Goal: Task Accomplishment & Management: Use online tool/utility

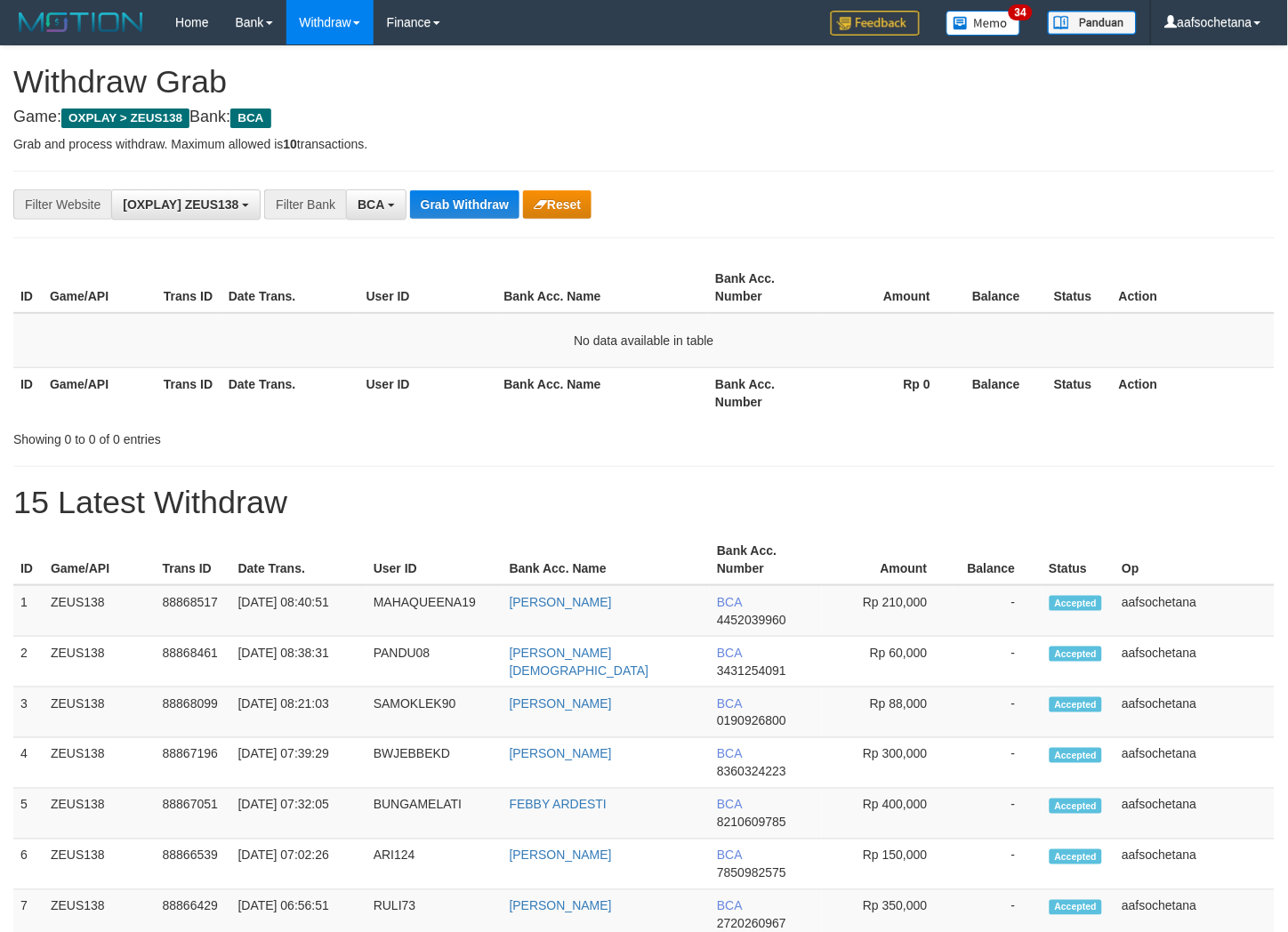
click at [452, 218] on button "Grab Withdraw" at bounding box center [464, 204] width 110 height 29
click at [452, 221] on div "**********" at bounding box center [644, 204] width 1261 height 68
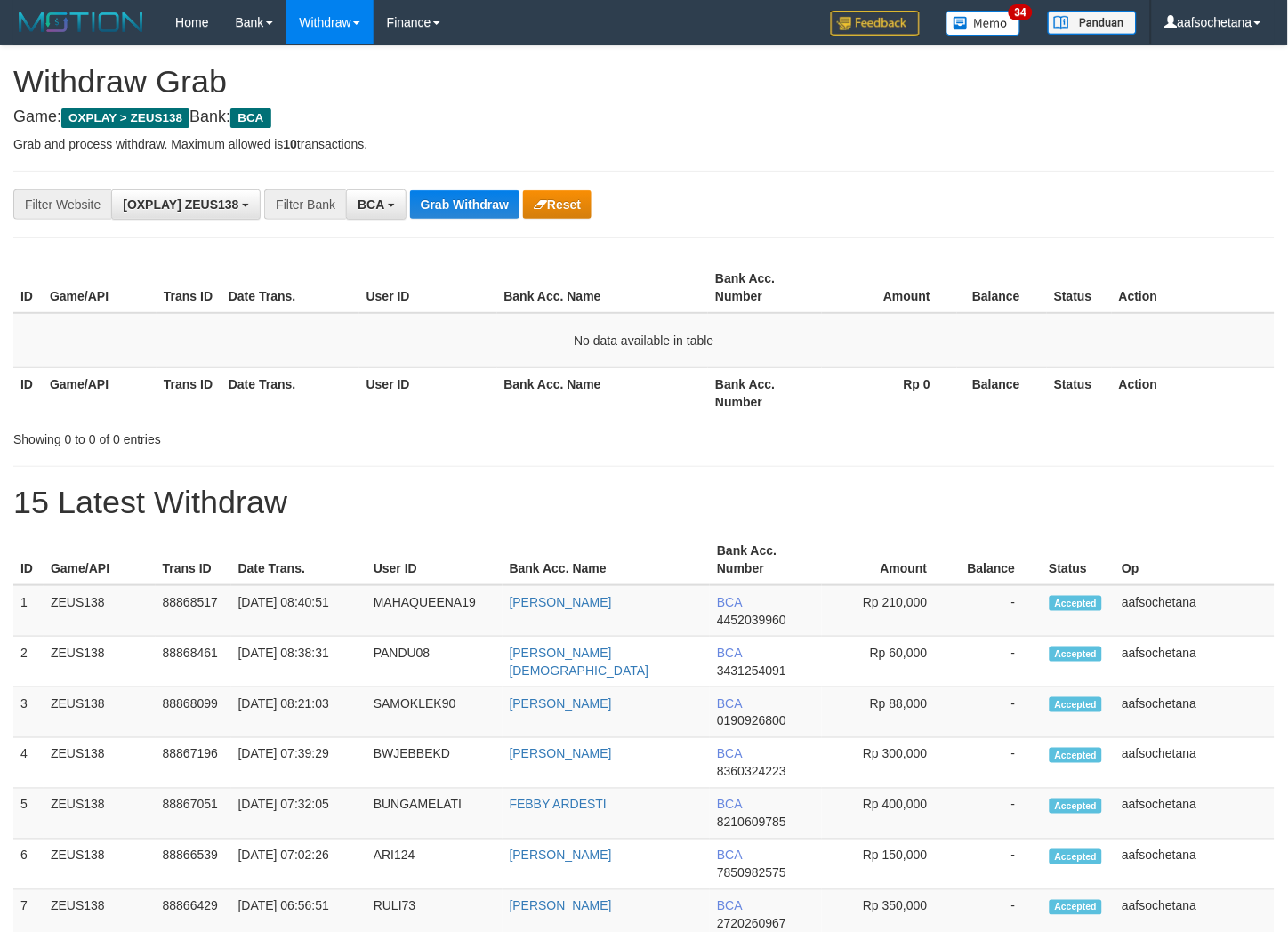
click at [452, 219] on div "**********" at bounding box center [536, 204] width 1074 height 30
click at [460, 203] on button "Grab Withdraw" at bounding box center [464, 204] width 110 height 29
click at [460, 204] on button "Grab Withdraw" at bounding box center [464, 204] width 110 height 29
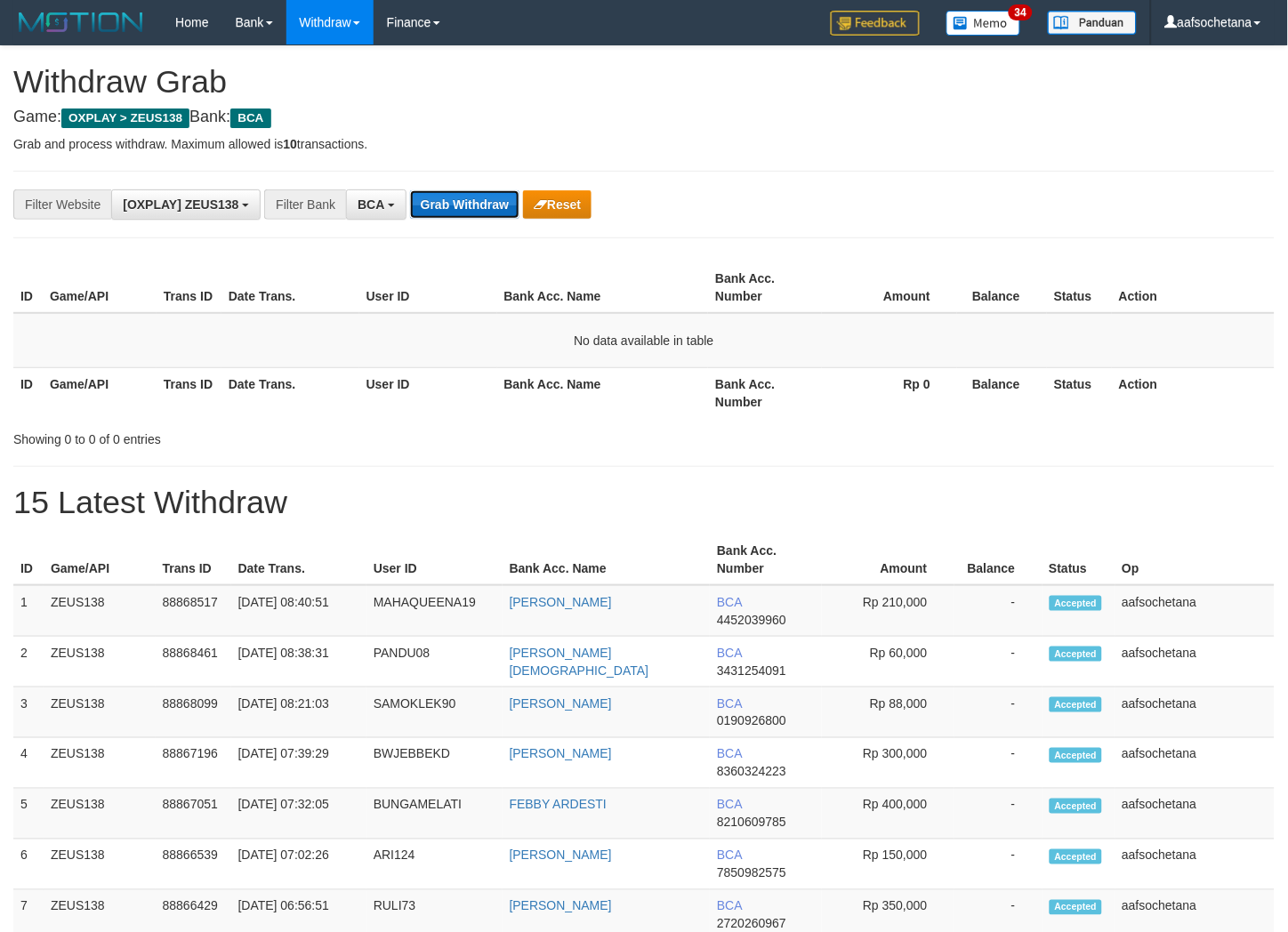
click at [460, 206] on button "Grab Withdraw" at bounding box center [464, 204] width 110 height 29
click at [453, 219] on div "**********" at bounding box center [536, 204] width 1074 height 30
click at [450, 190] on button "Grab Withdraw" at bounding box center [464, 204] width 110 height 29
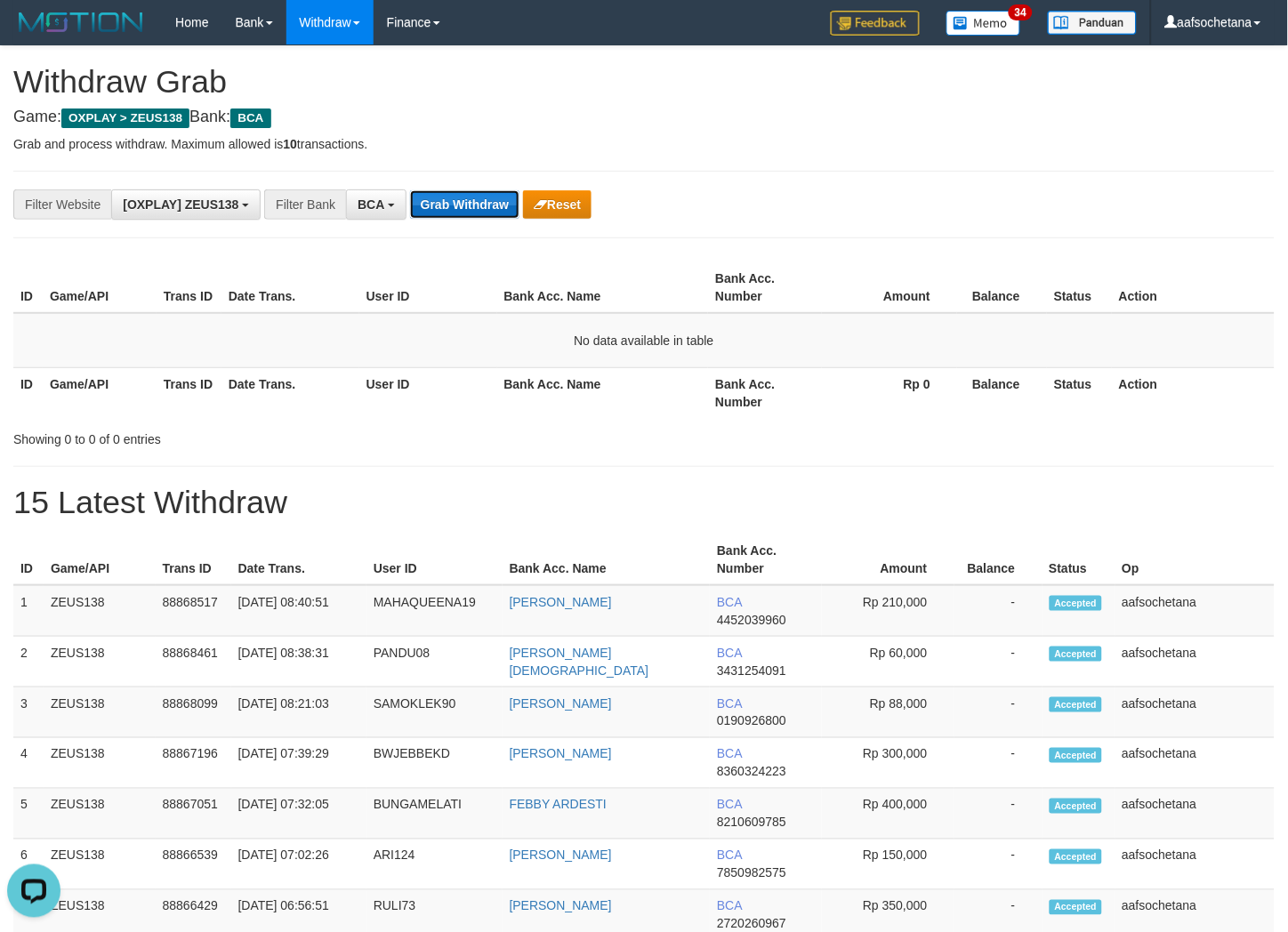
click at [450, 190] on button "Grab Withdraw" at bounding box center [464, 204] width 110 height 29
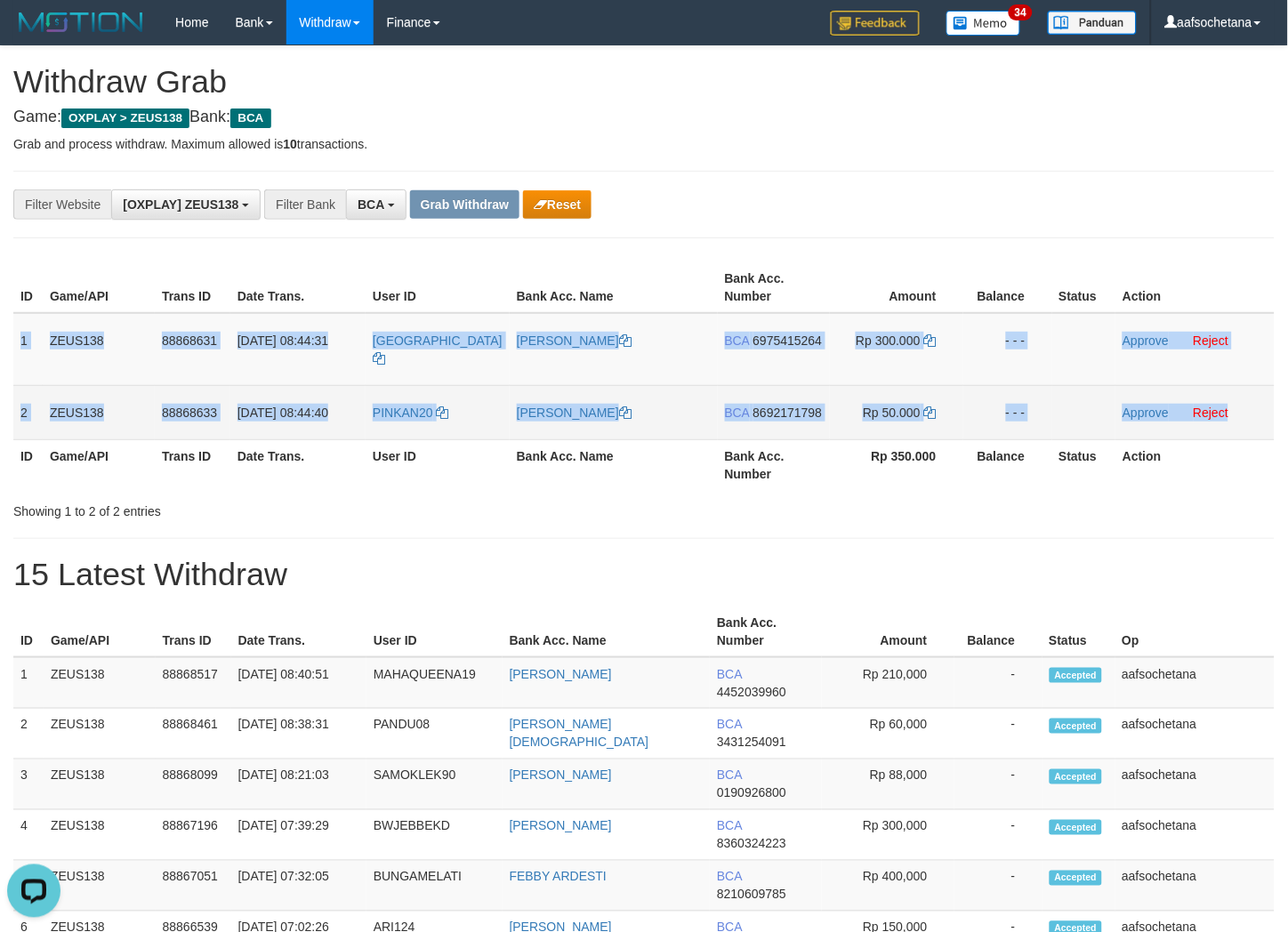
drag, startPoint x: 15, startPoint y: 326, endPoint x: 1255, endPoint y: 392, distance: 1241.8
click at [1255, 392] on tbody "1 ZEUS138 88868631 [DATE] 08:44:31 [GEOGRAPHIC_DATA] [PERSON_NAME] BCA 69754152…" at bounding box center [644, 377] width 1261 height 128
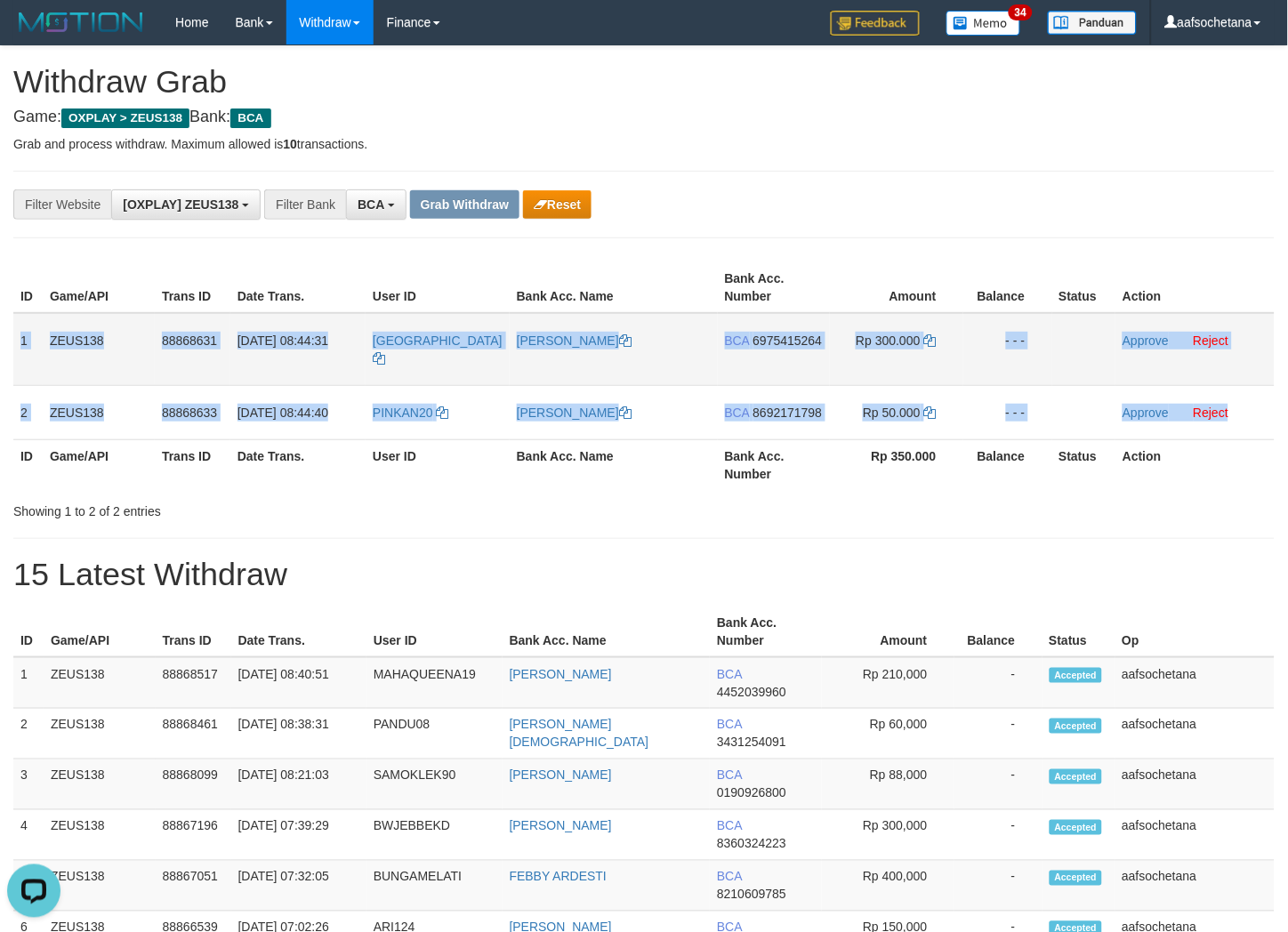
copy tbody "1 ZEUS138 88868631 [DATE] 08:44:31 [GEOGRAPHIC_DATA] [PERSON_NAME] BCA 69754152…"
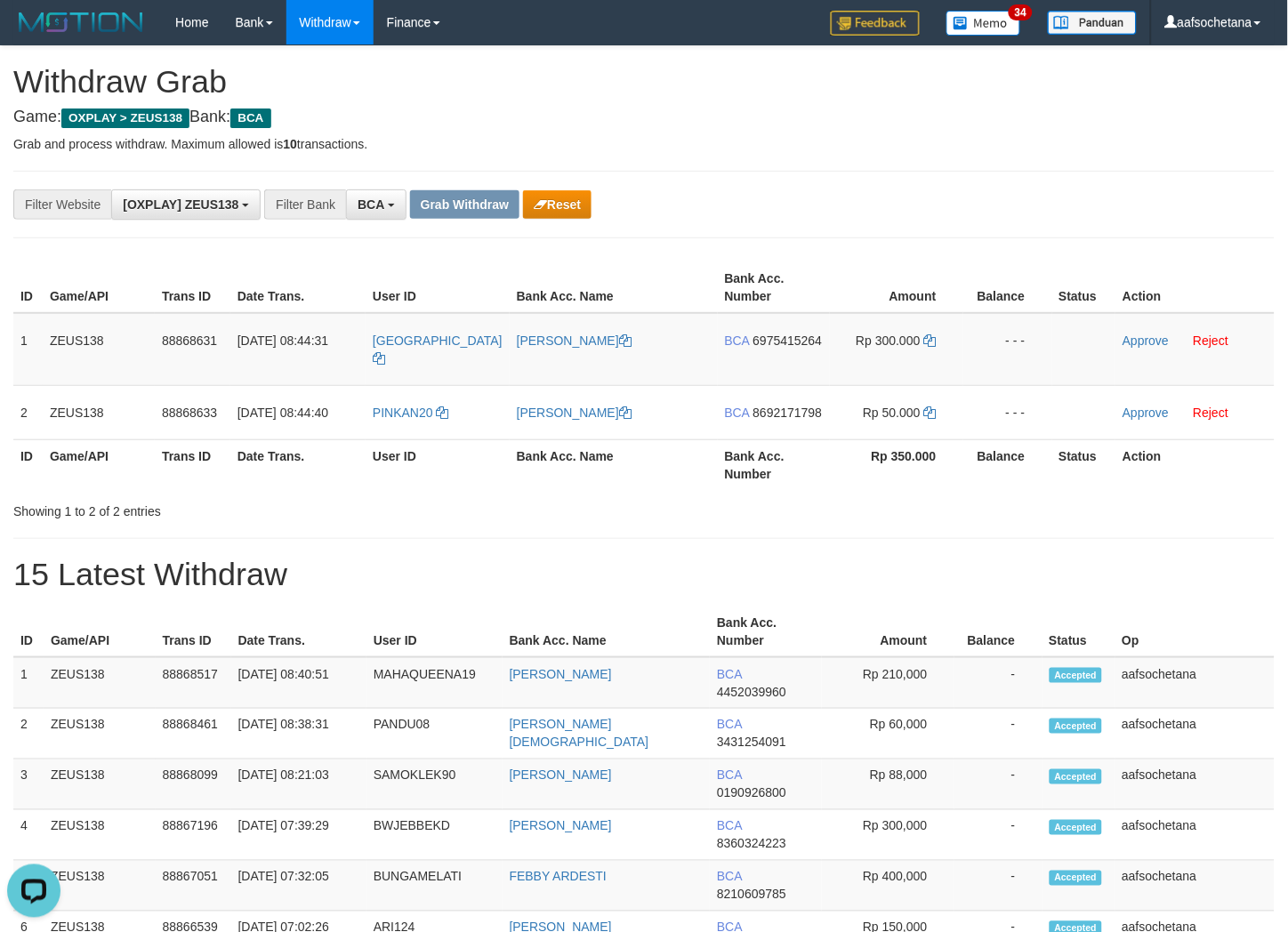
drag, startPoint x: 771, startPoint y: 211, endPoint x: 754, endPoint y: 212, distance: 17.0
click at [757, 210] on div "**********" at bounding box center [536, 204] width 1074 height 30
click at [422, 359] on td "[GEOGRAPHIC_DATA]" at bounding box center [437, 350] width 144 height 73
copy link "[GEOGRAPHIC_DATA]"
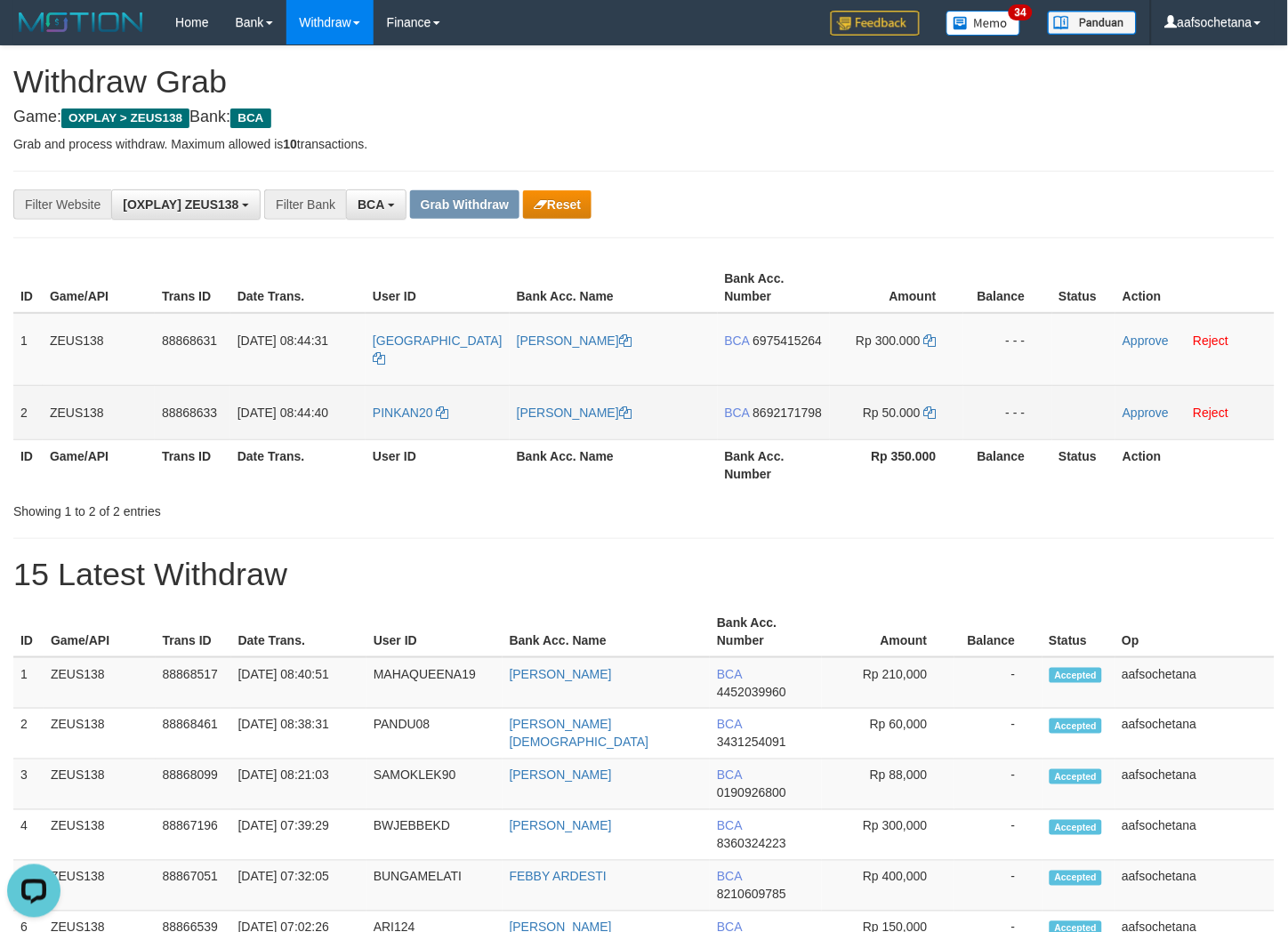
click at [428, 386] on td "PINKAN20" at bounding box center [437, 412] width 144 height 54
click at [428, 405] on span "PINKAN20" at bounding box center [403, 412] width 61 height 14
click at [428, 401] on td "PINKAN20" at bounding box center [437, 412] width 144 height 54
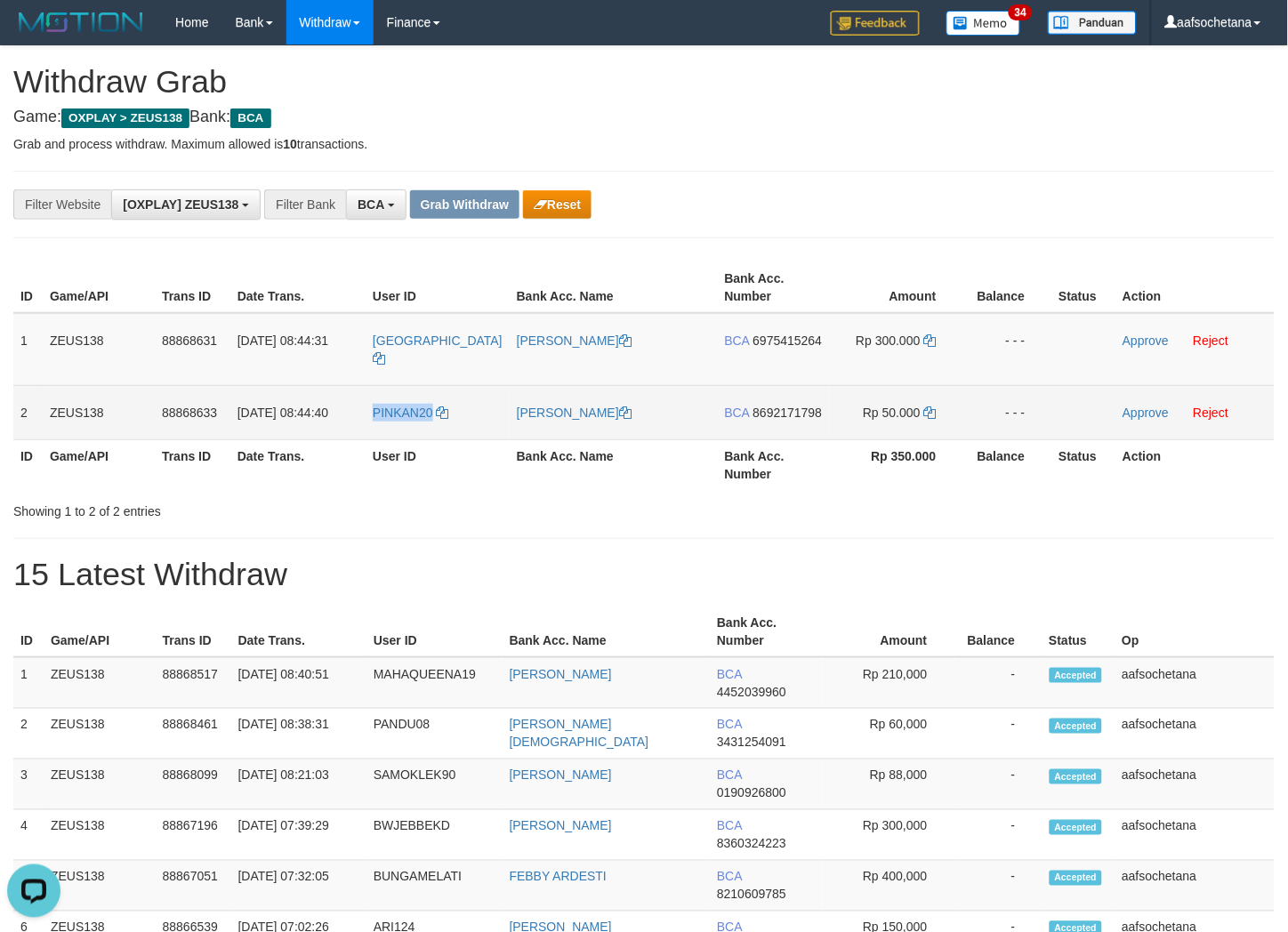
click at [428, 401] on td "PINKAN20" at bounding box center [437, 412] width 144 height 54
copy span "PINKAN20"
click at [428, 401] on td "PINKAN20" at bounding box center [437, 412] width 144 height 54
copy link "PINKAN20"
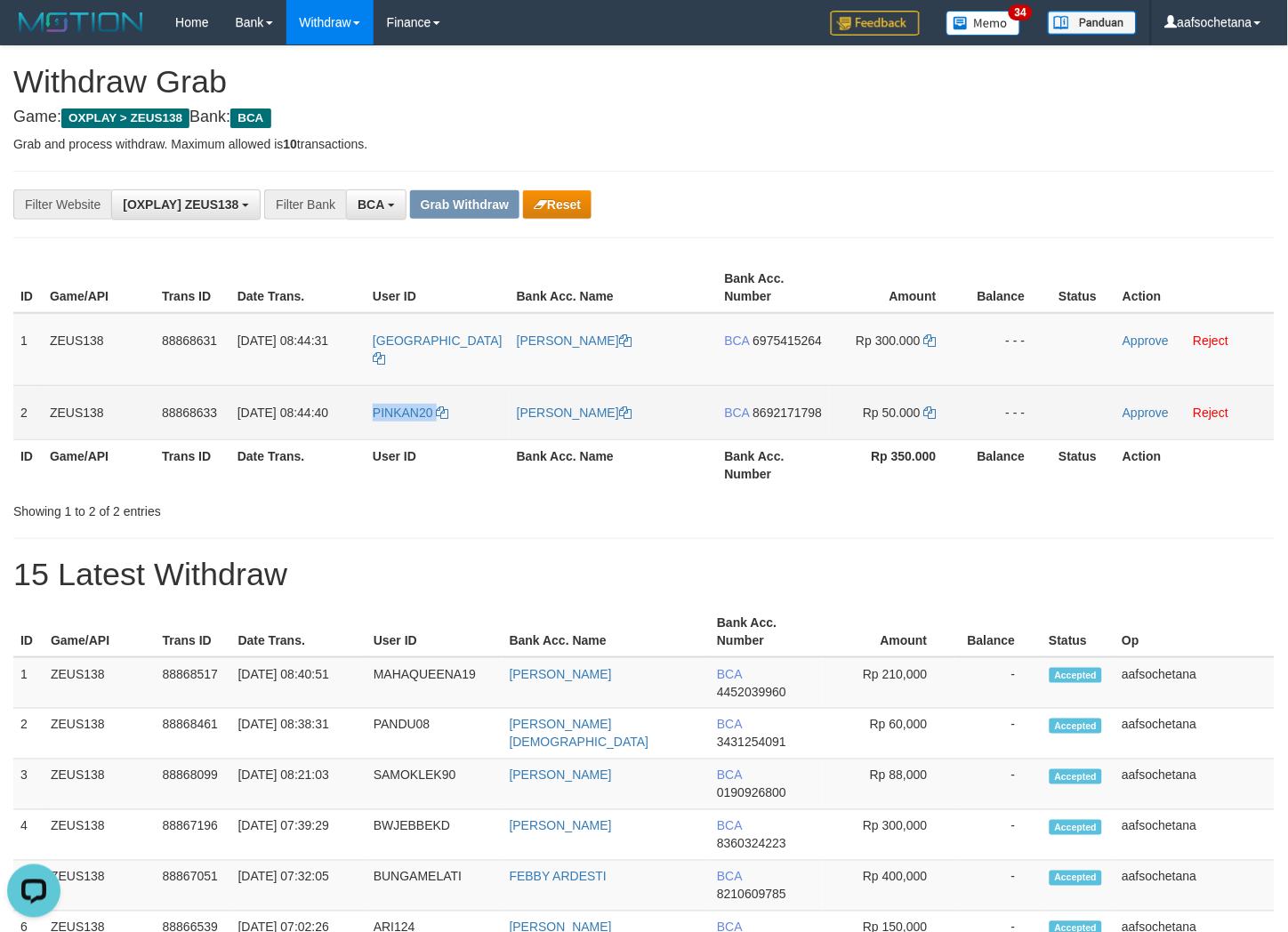
click at [412, 401] on td "PINKAN20" at bounding box center [437, 412] width 144 height 54
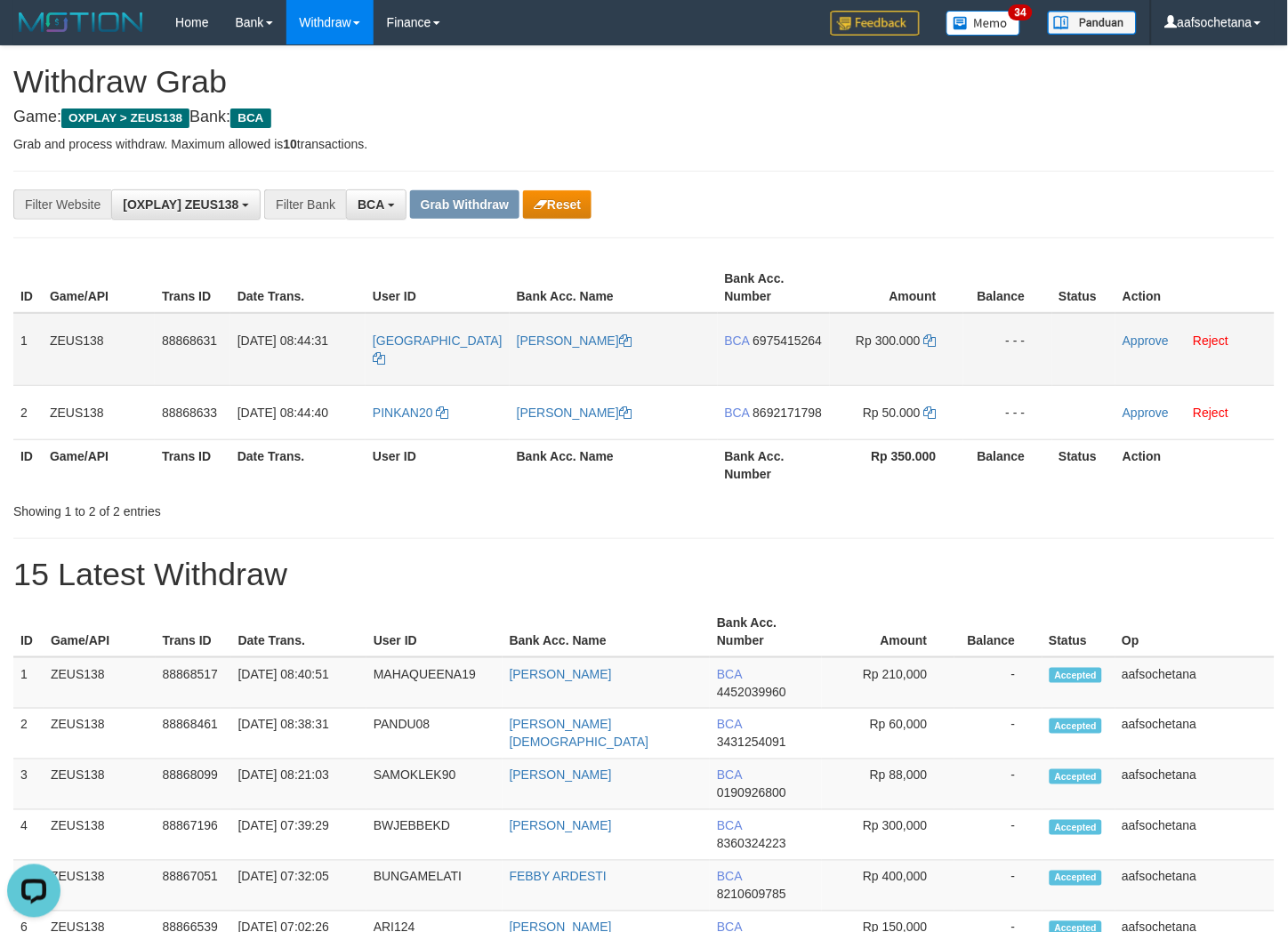
click at [779, 354] on td "BCA 6975415264" at bounding box center [774, 350] width 112 height 73
drag, startPoint x: 779, startPoint y: 352, endPoint x: 778, endPoint y: 332, distance: 20.0
click at [779, 351] on td "BCA 6975415264" at bounding box center [774, 350] width 112 height 73
click at [779, 327] on td "BCA 6975415264" at bounding box center [774, 350] width 112 height 73
click at [781, 331] on td "BCA 6975415264" at bounding box center [774, 350] width 112 height 73
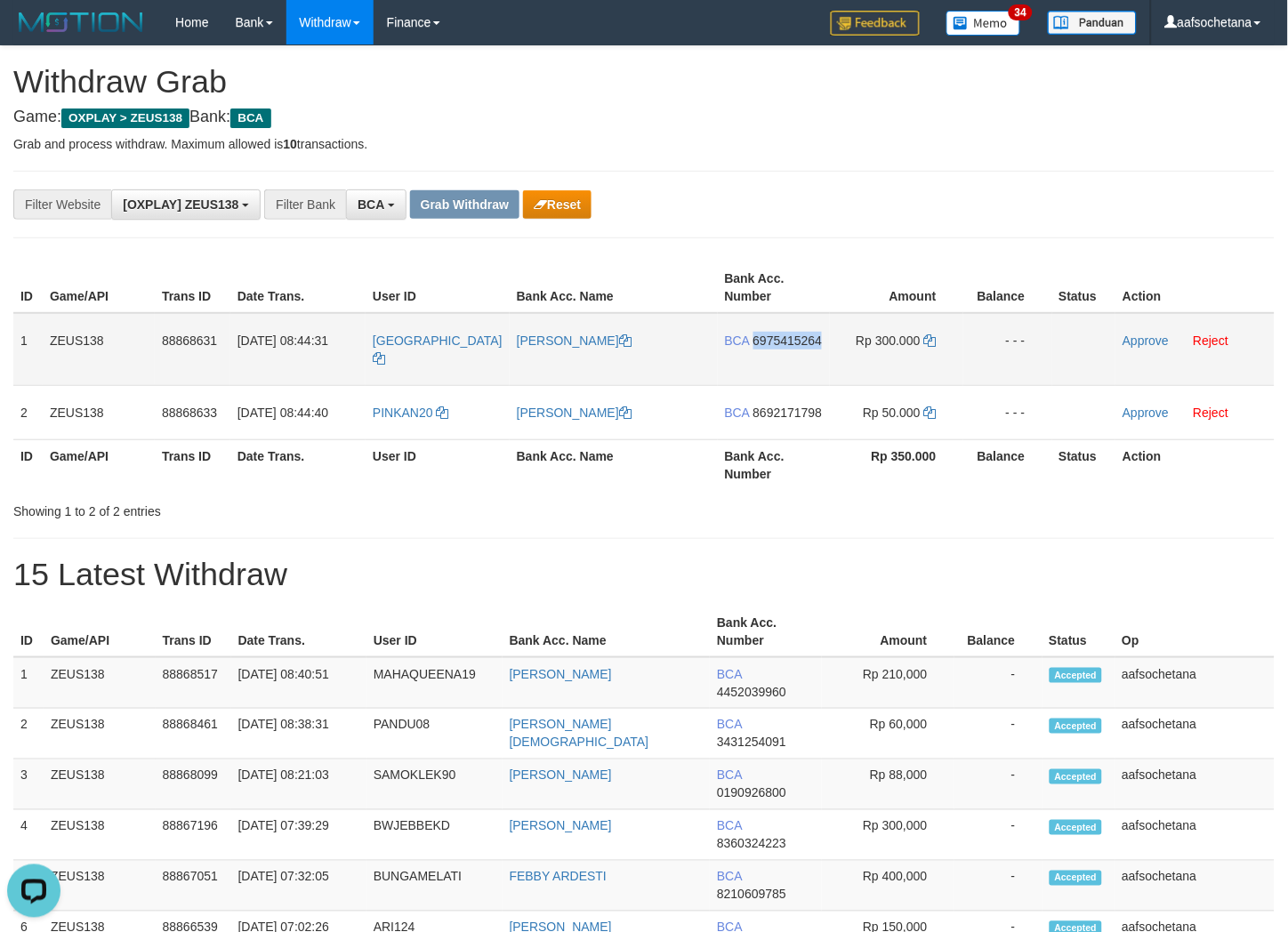
click at [781, 331] on td "BCA 6975415264" at bounding box center [774, 350] width 112 height 73
click at [781, 334] on span "6975415264" at bounding box center [788, 341] width 70 height 14
copy tr "BCA 6975415264"
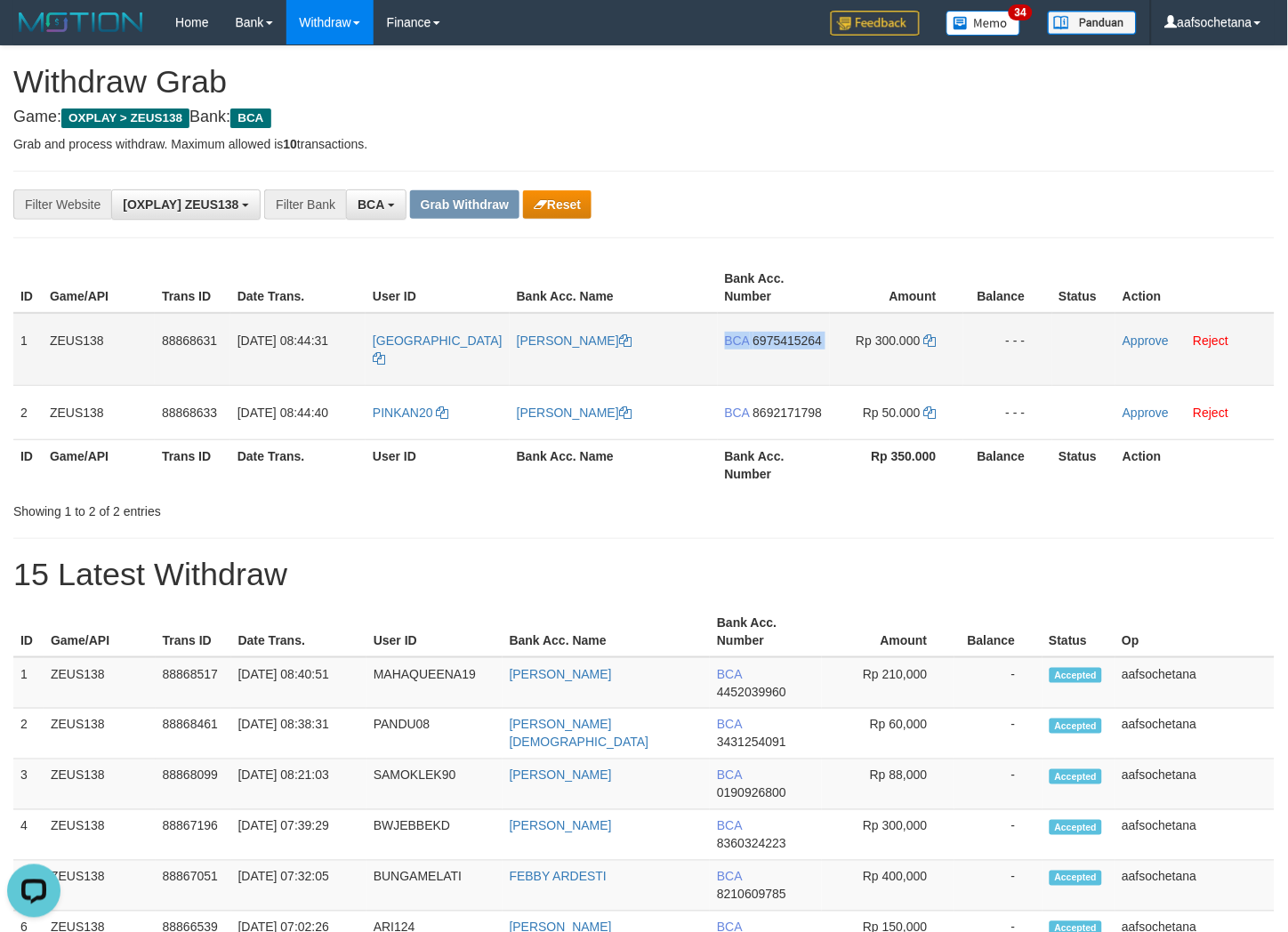
click at [781, 334] on span "6975415264" at bounding box center [788, 341] width 70 height 14
click at [785, 334] on span "6975415264" at bounding box center [788, 341] width 70 height 14
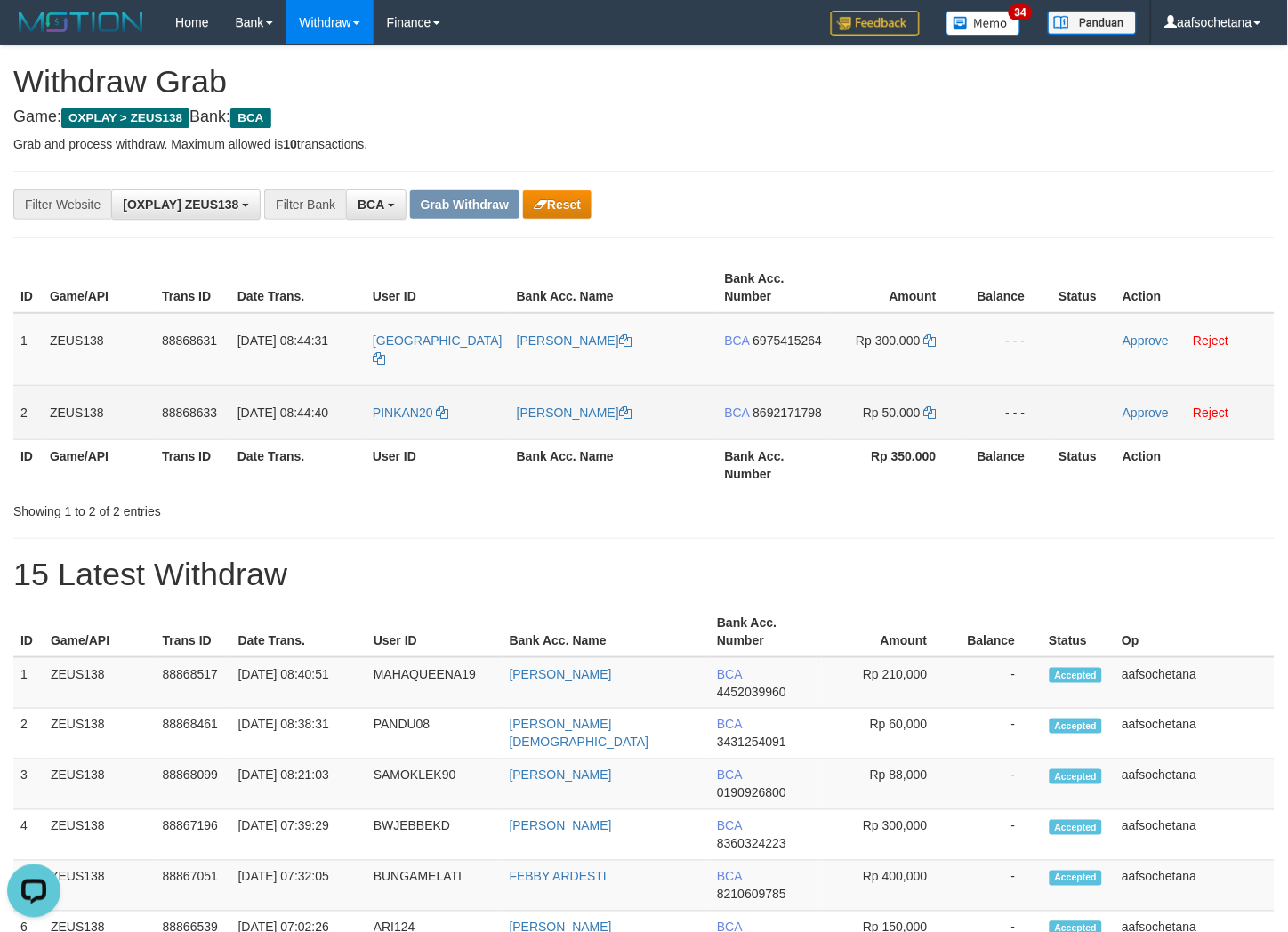
click at [802, 405] on span "8692171798" at bounding box center [788, 412] width 70 height 14
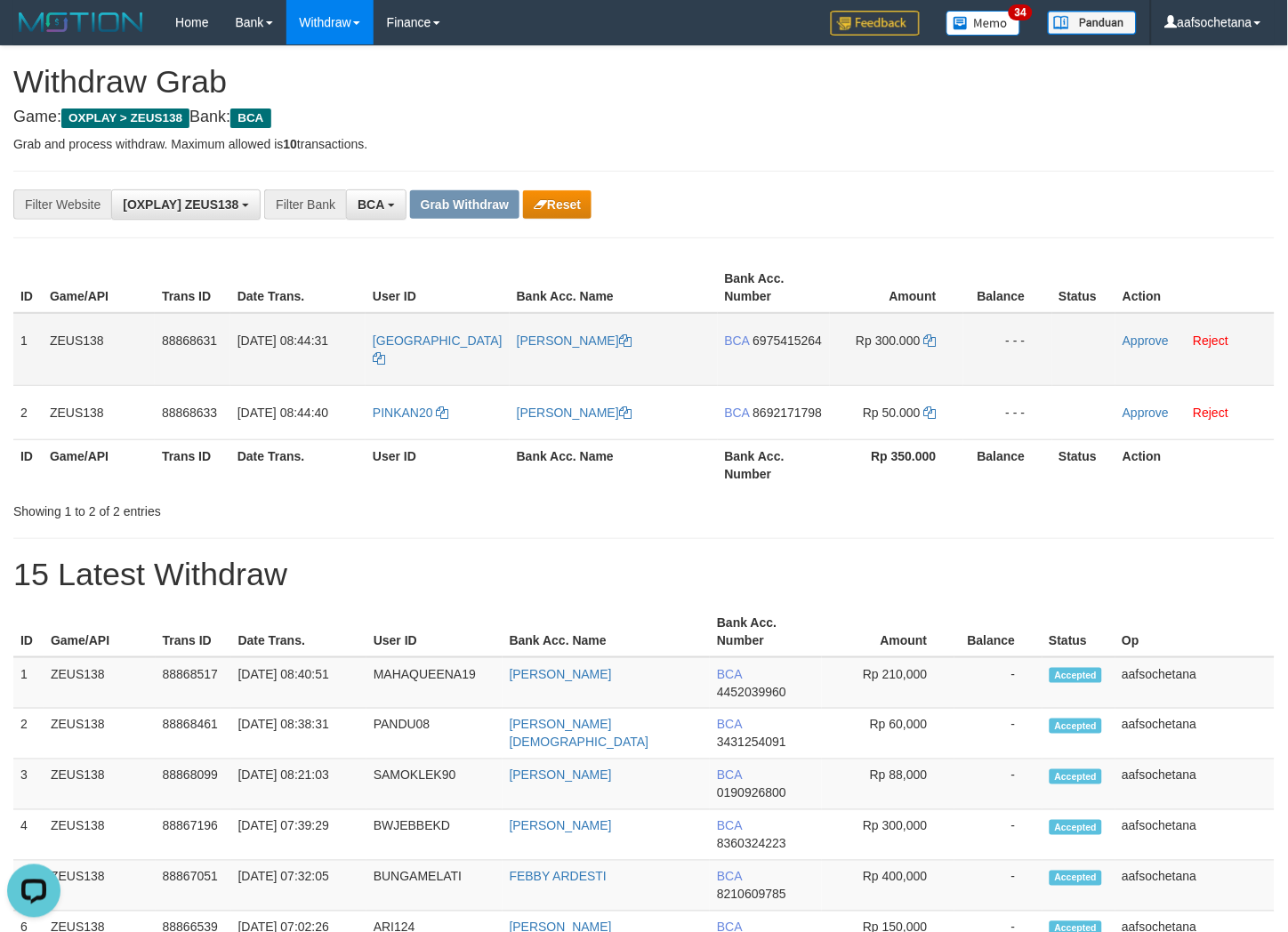
click at [772, 343] on td "BCA 6975415264" at bounding box center [774, 350] width 112 height 73
click at [772, 341] on span "6975415264" at bounding box center [788, 341] width 70 height 14
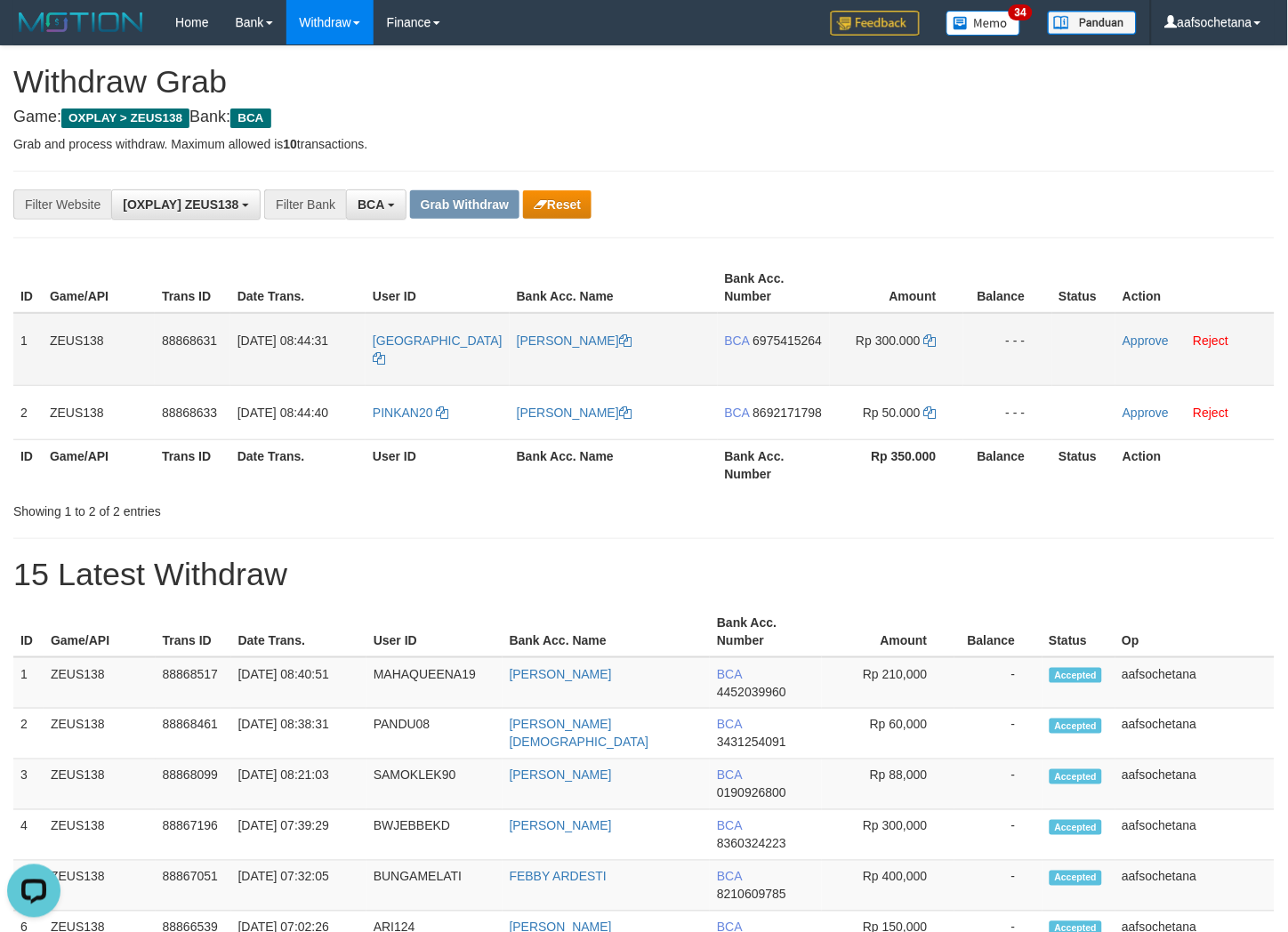
click at [928, 329] on td "Rp 300.000" at bounding box center [896, 350] width 133 height 73
click at [927, 339] on icon at bounding box center [930, 341] width 12 height 12
click at [927, 338] on icon at bounding box center [930, 341] width 12 height 12
click at [1119, 332] on td "Approve Reject" at bounding box center [1195, 350] width 159 height 73
drag, startPoint x: 1124, startPoint y: 332, endPoint x: 752, endPoint y: 242, distance: 382.7
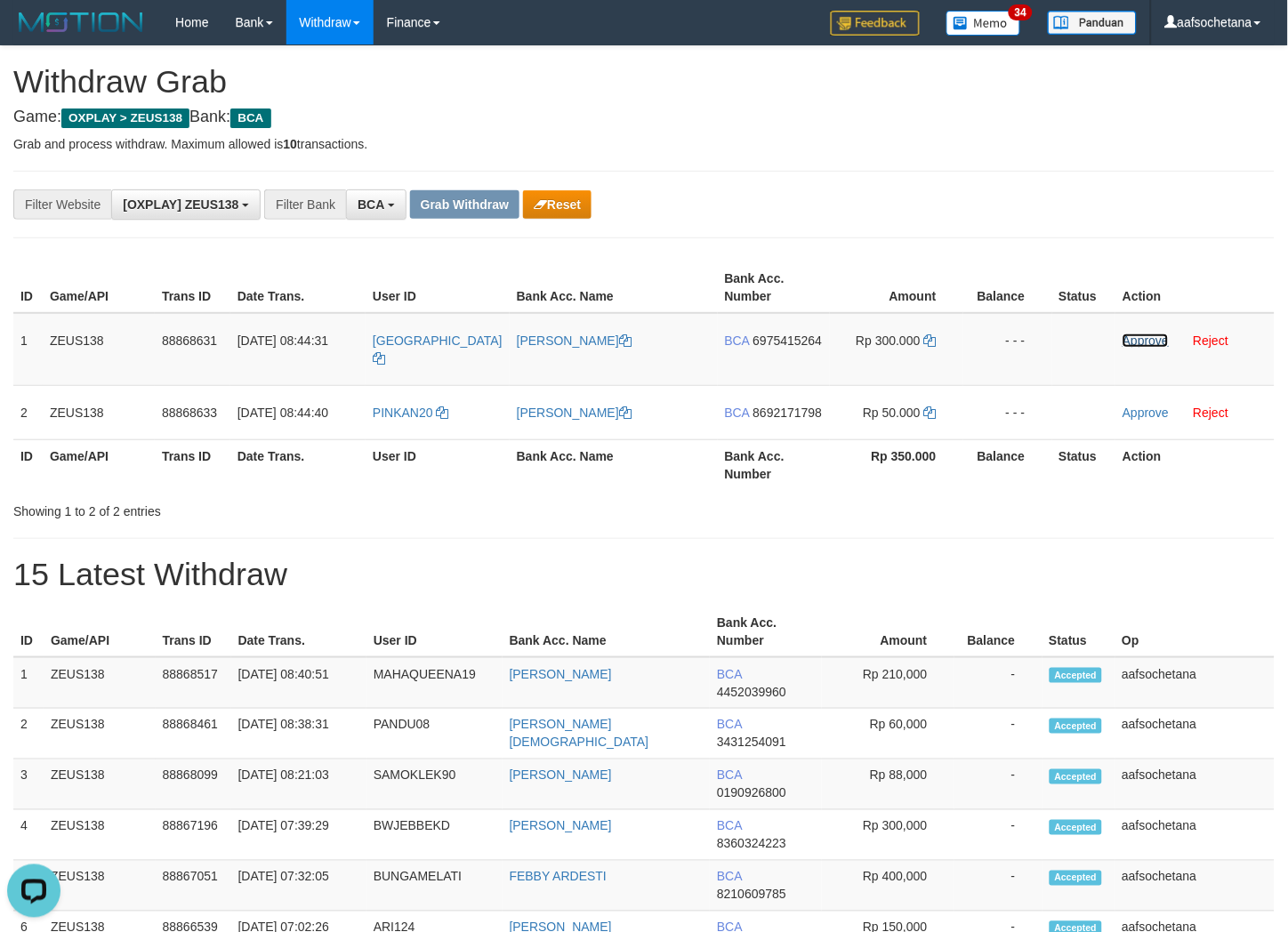
click at [1125, 334] on link "Approve" at bounding box center [1146, 341] width 46 height 14
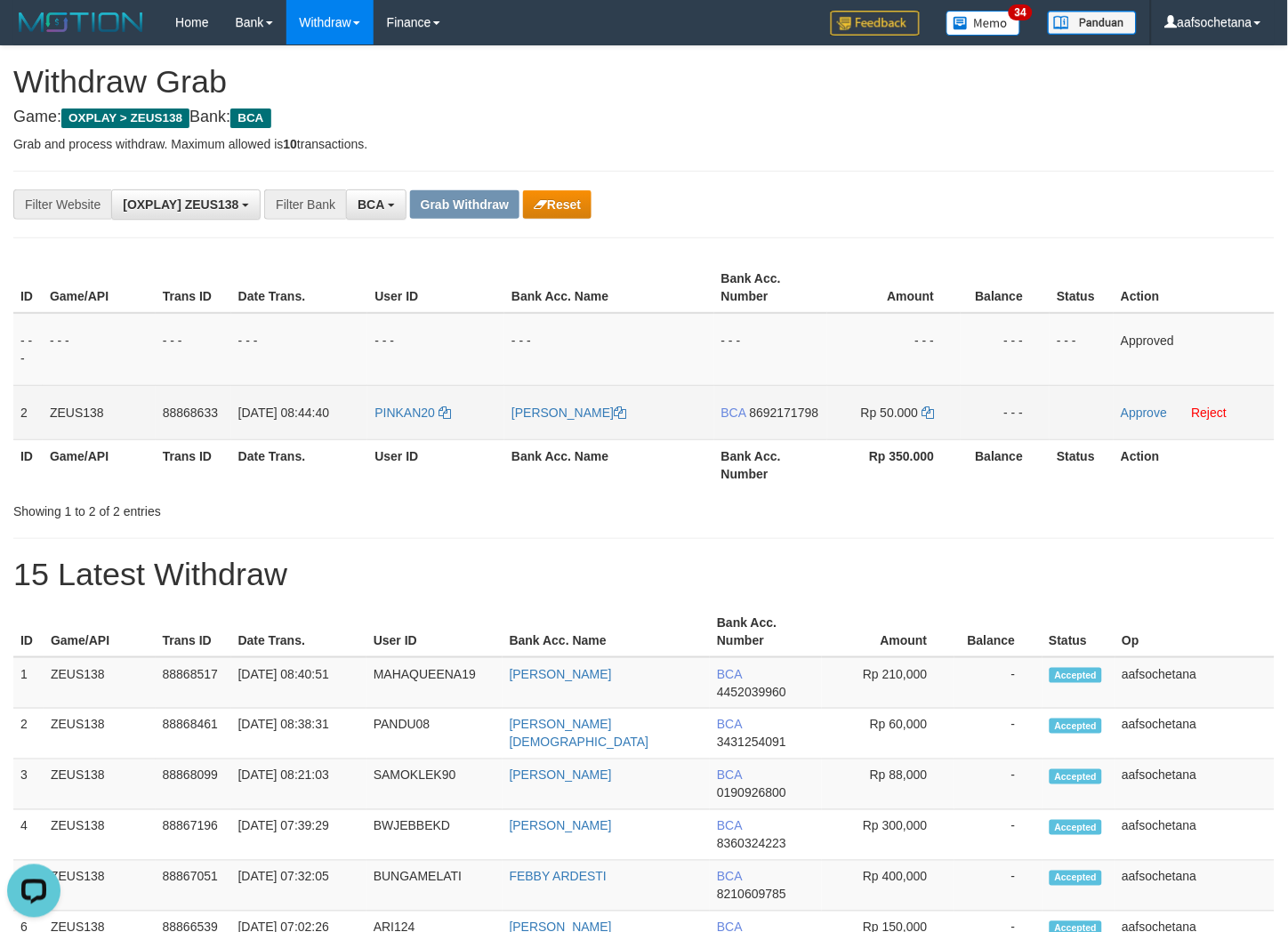
click at [739, 416] on span "BCA" at bounding box center [734, 412] width 25 height 14
click at [774, 402] on td "BCA 8692171798" at bounding box center [770, 412] width 113 height 54
click at [774, 405] on span "8692171798" at bounding box center [785, 412] width 70 height 14
copy tr "BCA 8692171798"
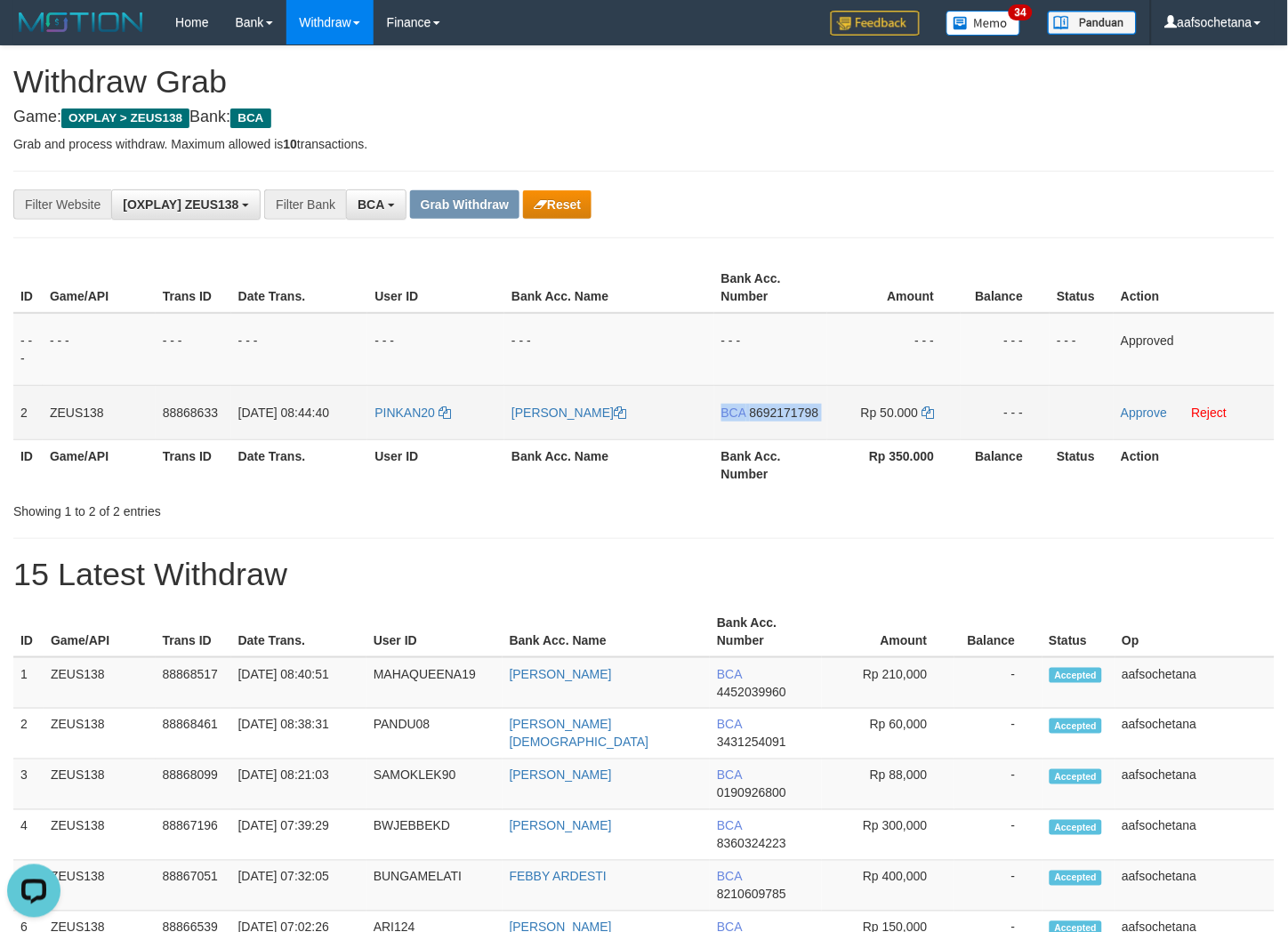
click at [774, 405] on span "8692171798" at bounding box center [785, 412] width 70 height 14
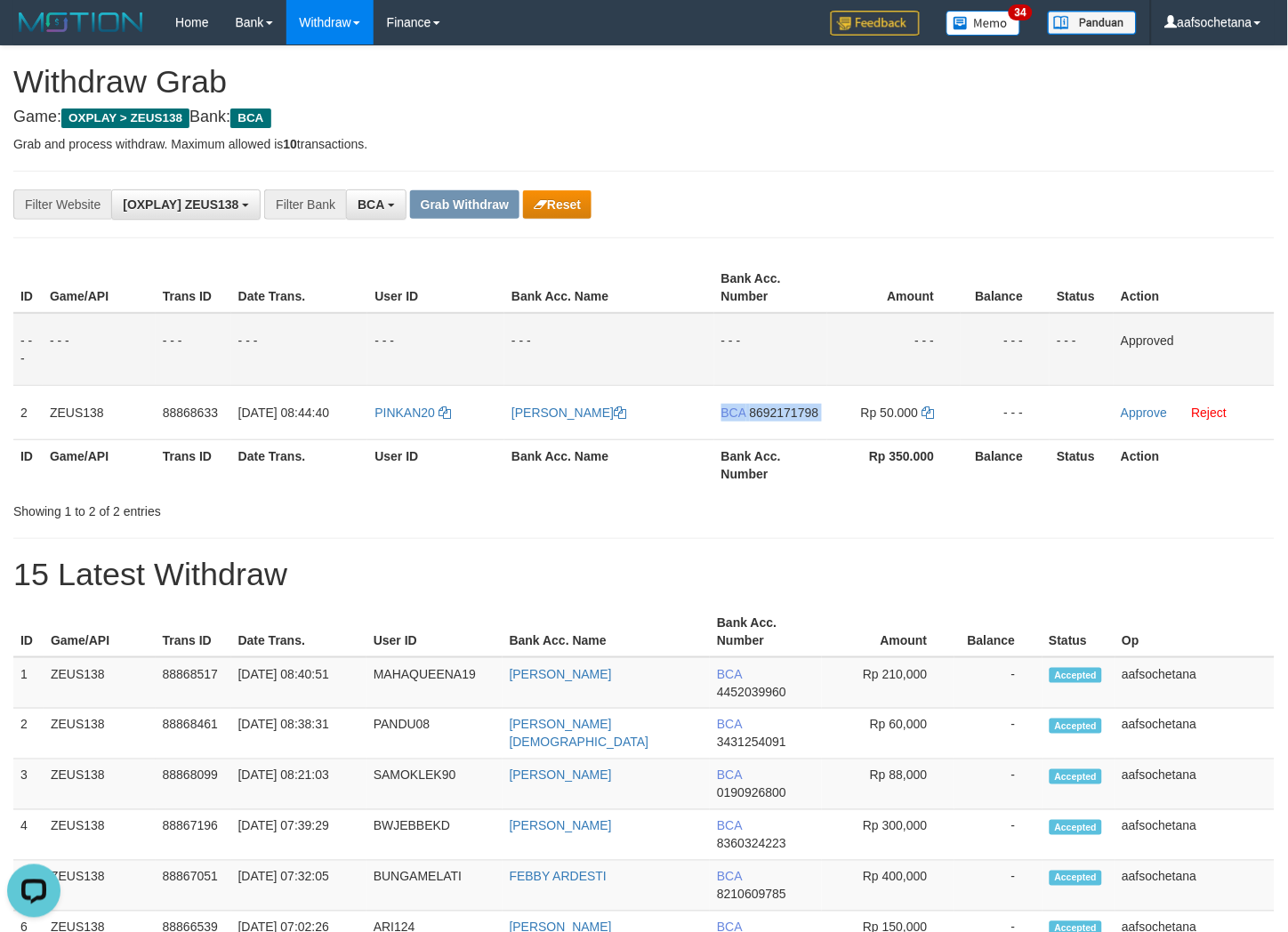
drag, startPoint x: 774, startPoint y: 404, endPoint x: 1114, endPoint y: 326, distance: 348.8
click at [777, 405] on span "8692171798" at bounding box center [785, 412] width 70 height 14
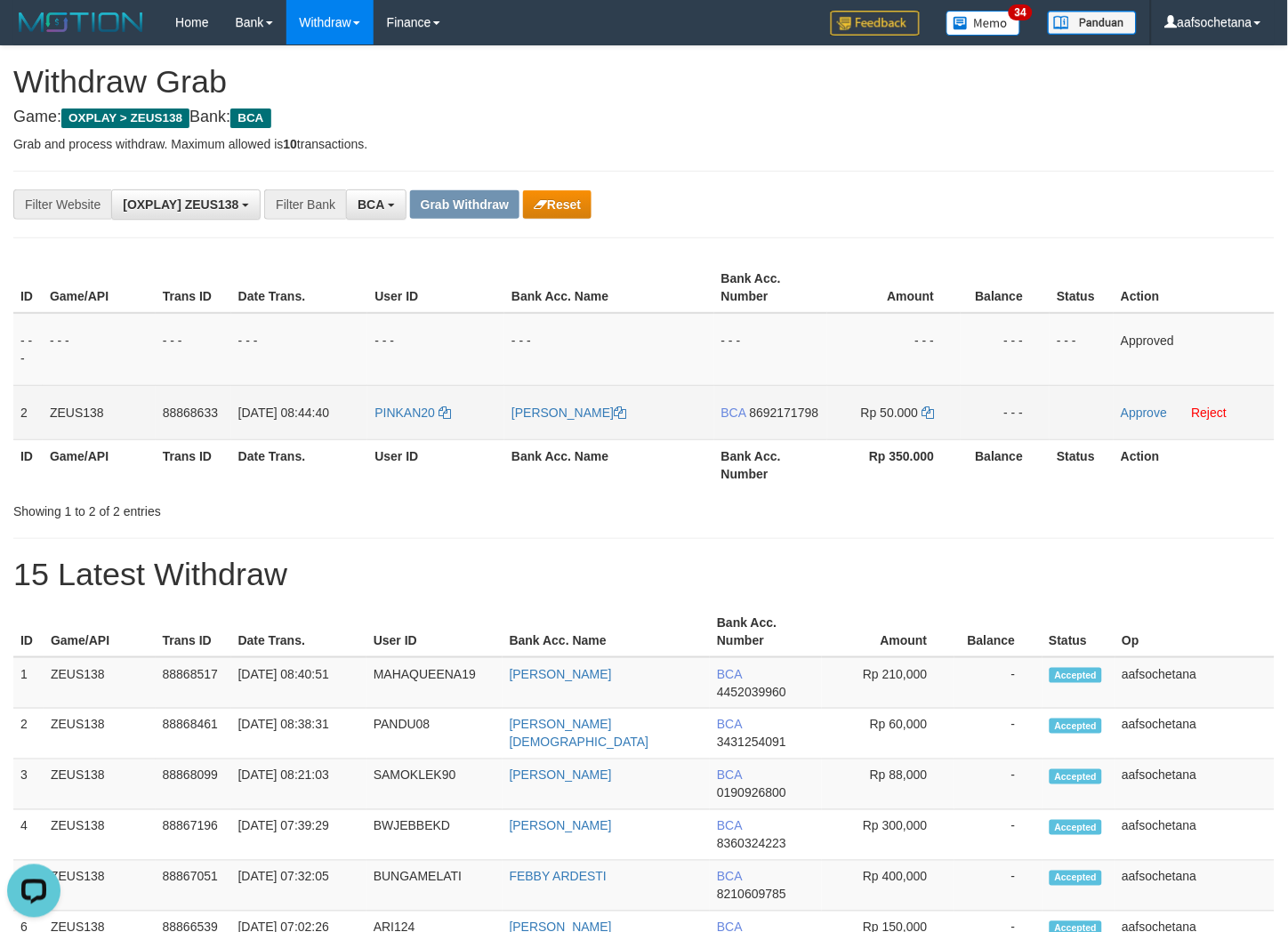
click at [919, 407] on td "Rp 50.000" at bounding box center [894, 412] width 134 height 54
click at [920, 407] on td "Rp 50.000" at bounding box center [894, 412] width 134 height 54
click at [927, 409] on icon at bounding box center [927, 412] width 12 height 12
click at [927, 407] on icon at bounding box center [927, 412] width 12 height 12
click at [1149, 418] on td "Approve Reject" at bounding box center [1194, 412] width 161 height 54
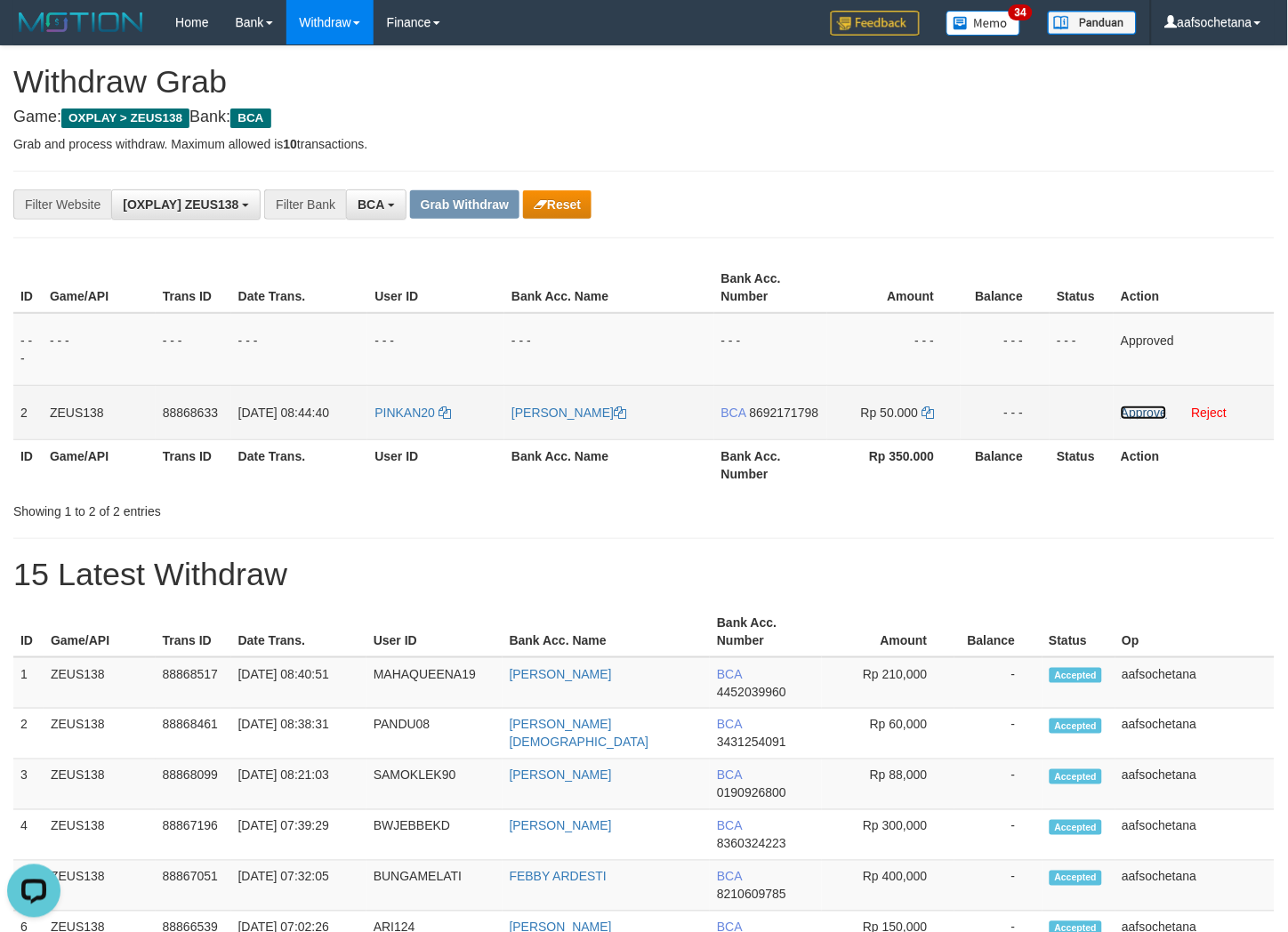
click at [1149, 414] on link "Approve" at bounding box center [1144, 412] width 46 height 14
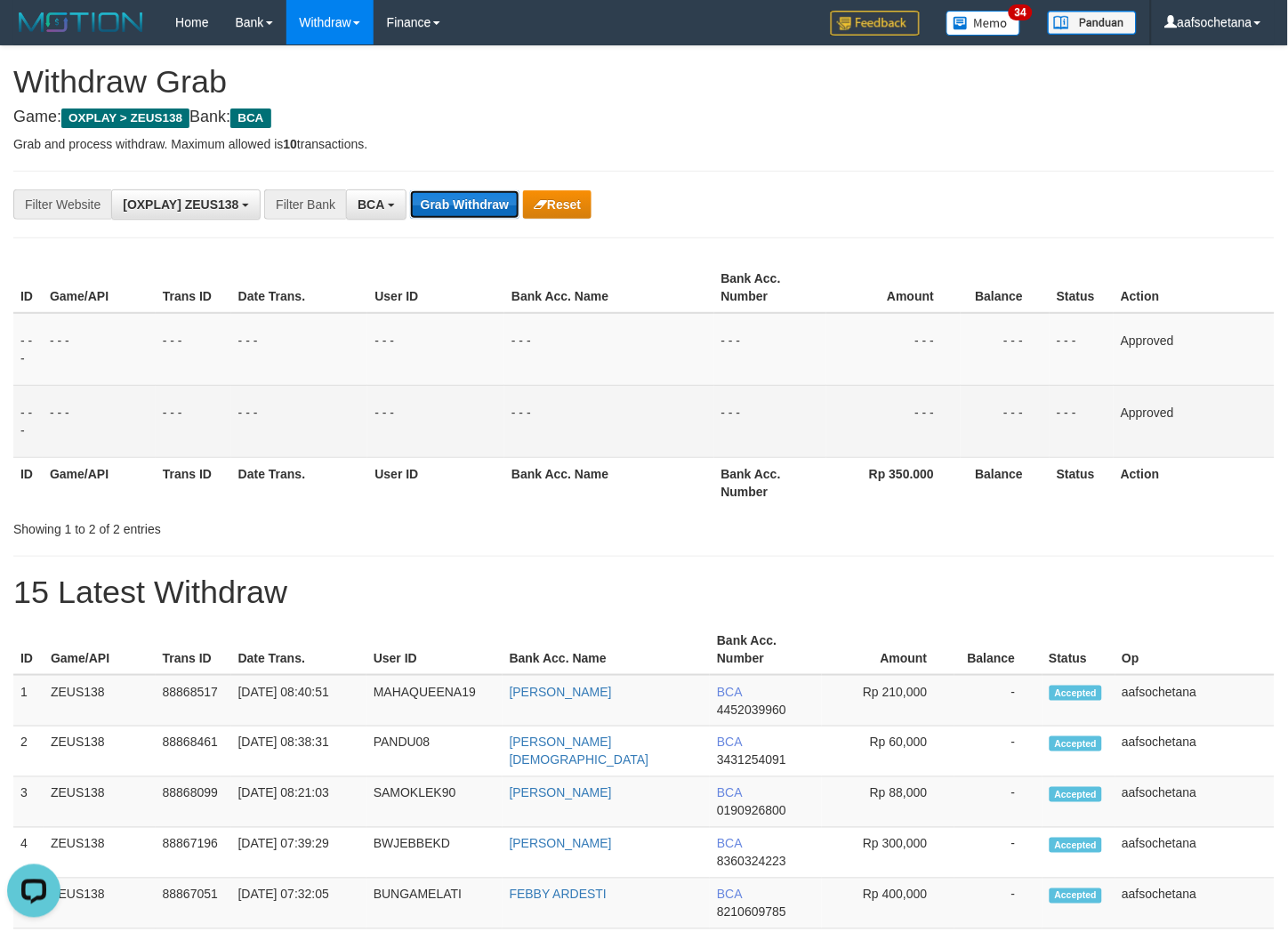
click at [481, 206] on button "Grab Withdraw" at bounding box center [464, 204] width 110 height 29
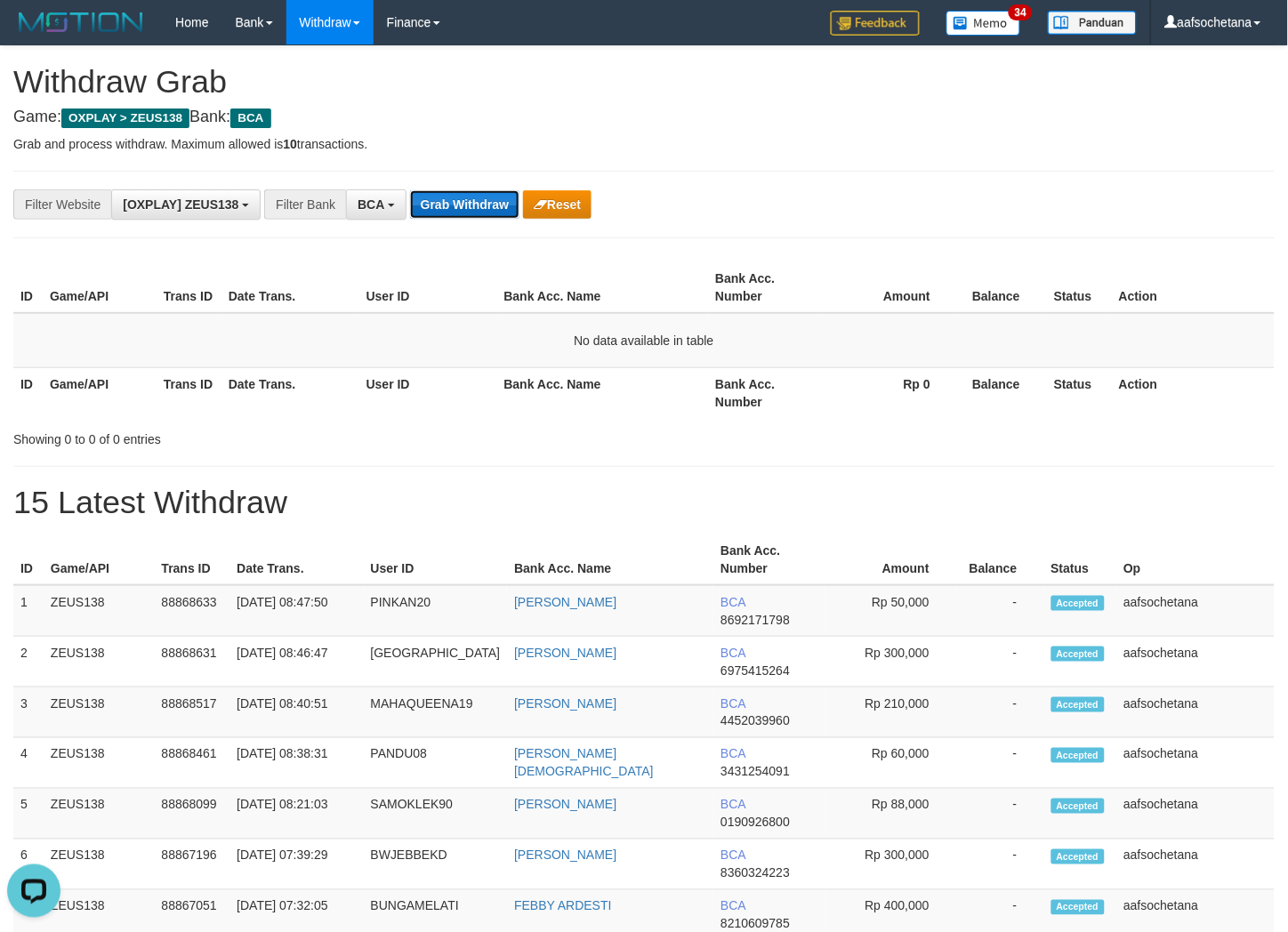
click at [425, 197] on button "Grab Withdraw" at bounding box center [464, 204] width 110 height 29
drag, startPoint x: 1082, startPoint y: 130, endPoint x: 1082, endPoint y: 139, distance: 9.0
